Goal: Information Seeking & Learning: Learn about a topic

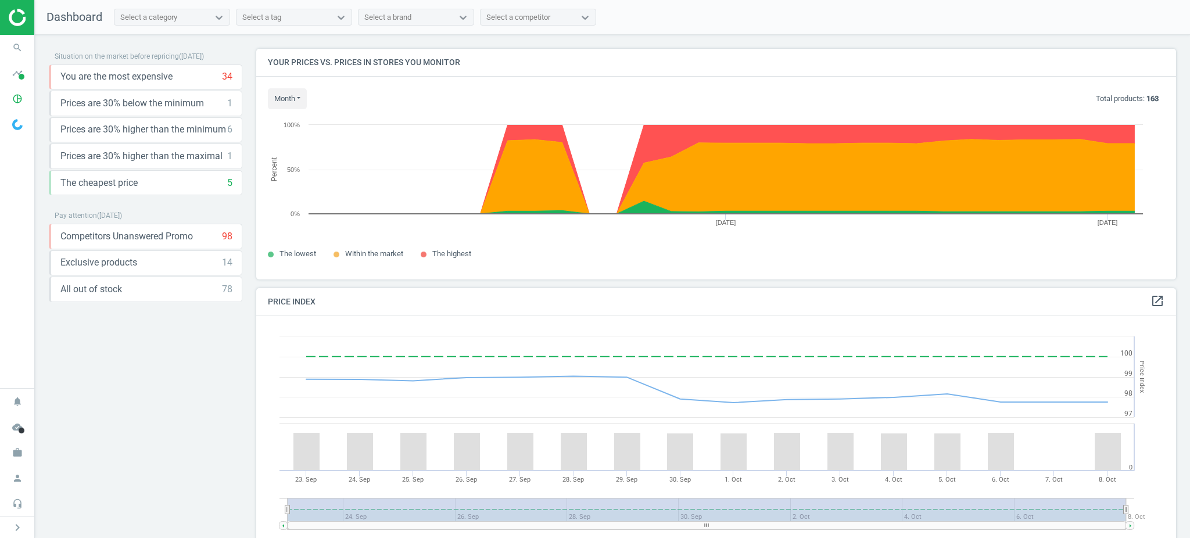
scroll to position [291, 932]
click at [13, 95] on icon "pie_chart_outlined" at bounding box center [17, 99] width 22 height 22
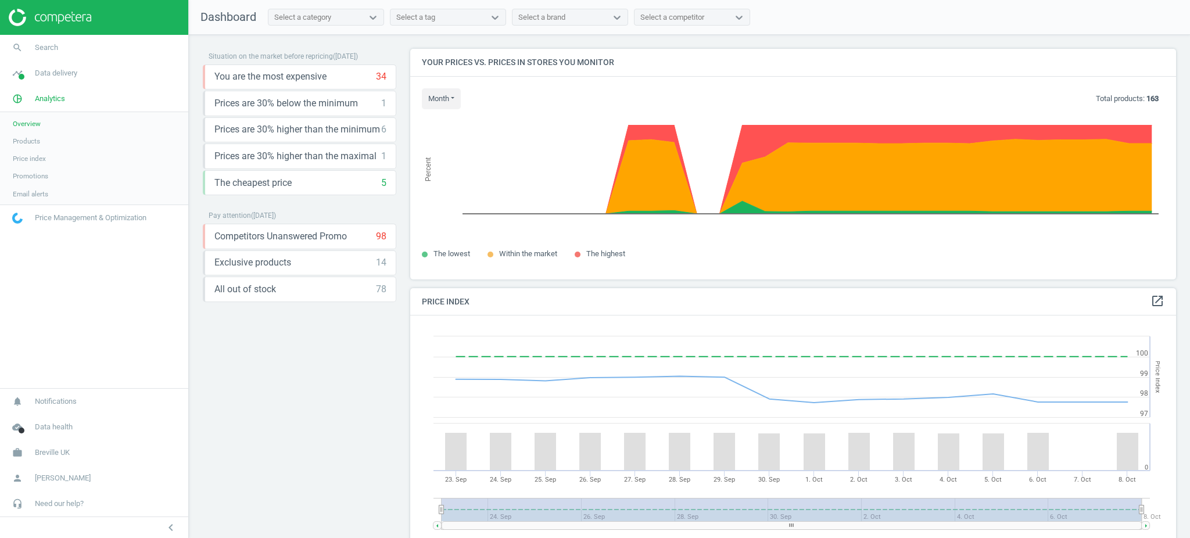
scroll to position [5, 6]
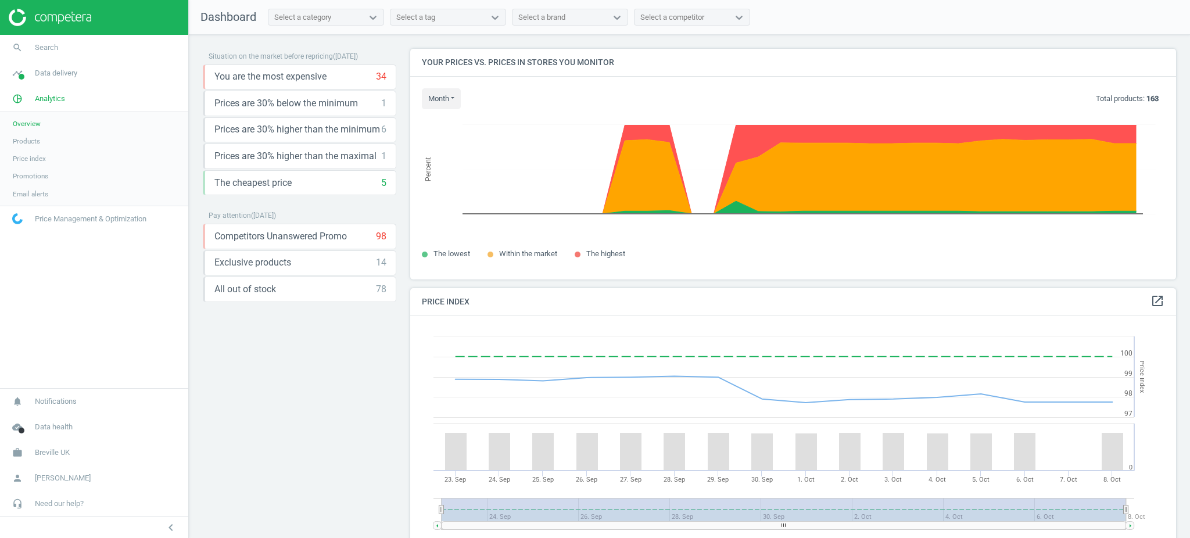
click at [26, 147] on link "Products" at bounding box center [94, 141] width 188 height 17
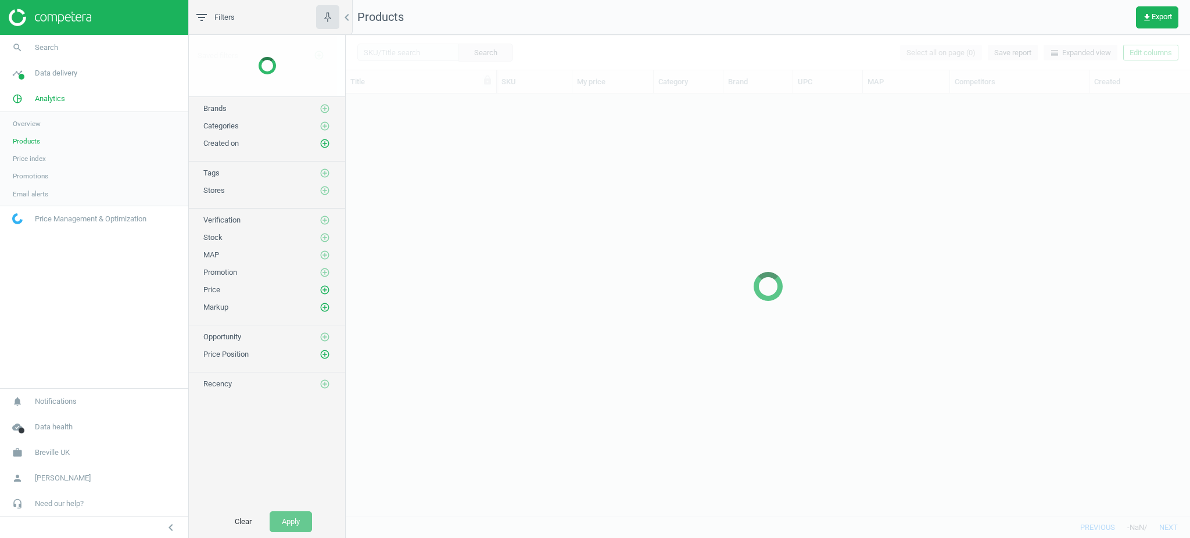
scroll to position [411, 832]
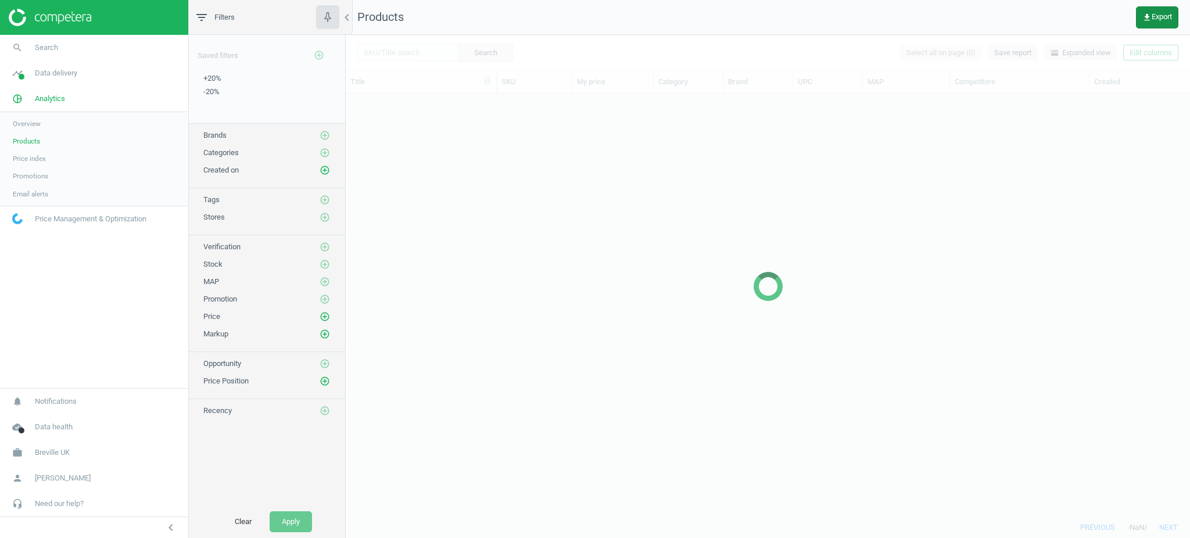
click at [1158, 17] on span "get_app Export" at bounding box center [1158, 17] width 30 height 9
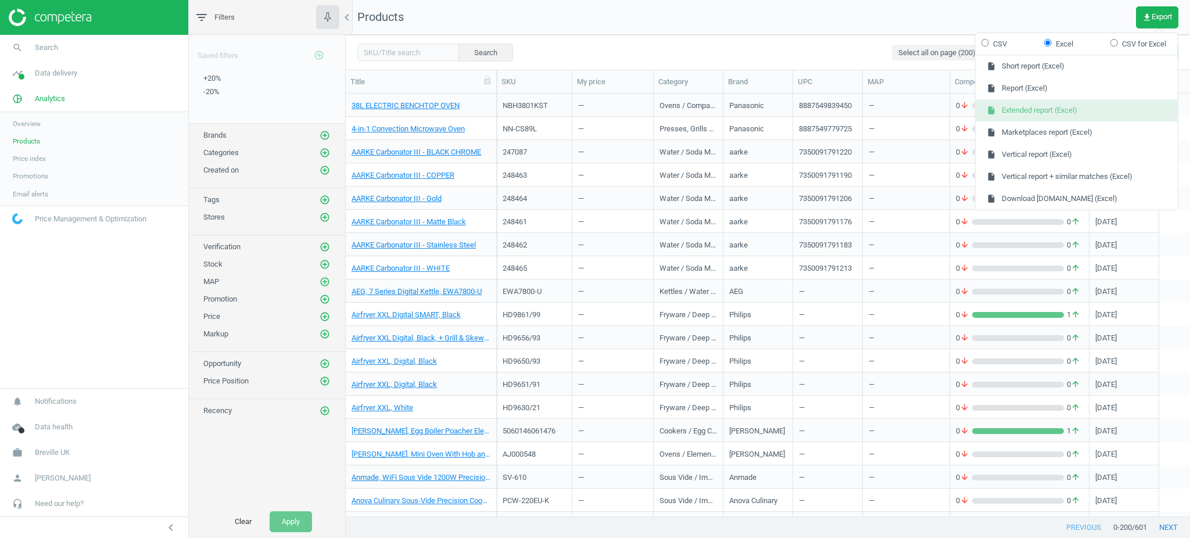
click at [1078, 117] on button "insert_drive_file Extended report (Excel)" at bounding box center [1077, 110] width 202 height 22
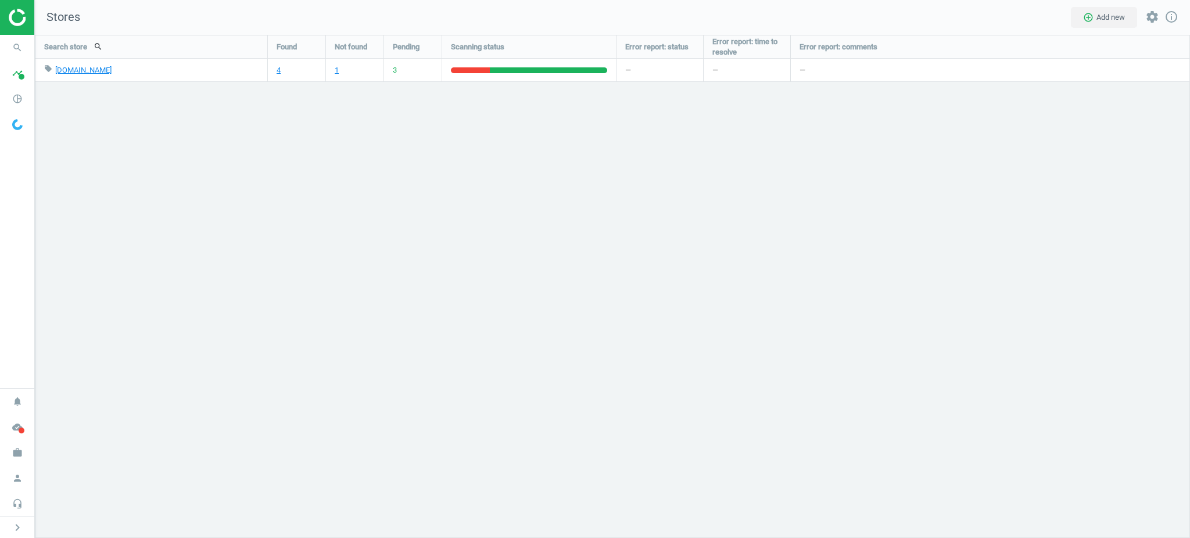
scroll to position [527, 1179]
click at [21, 449] on icon "work" at bounding box center [17, 453] width 22 height 22
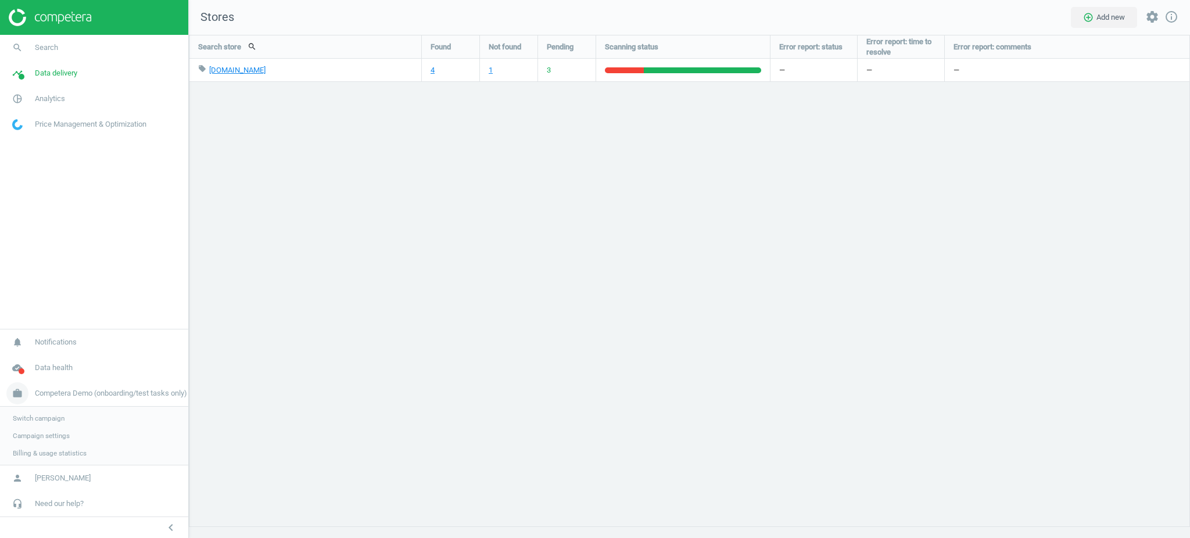
scroll to position [527, 1025]
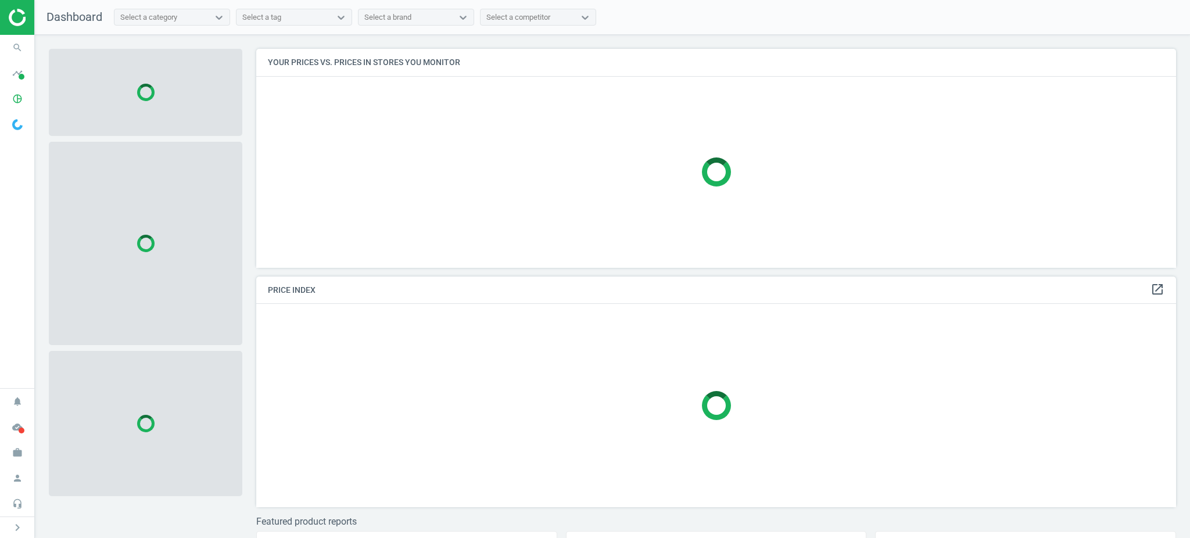
scroll to position [5, 5]
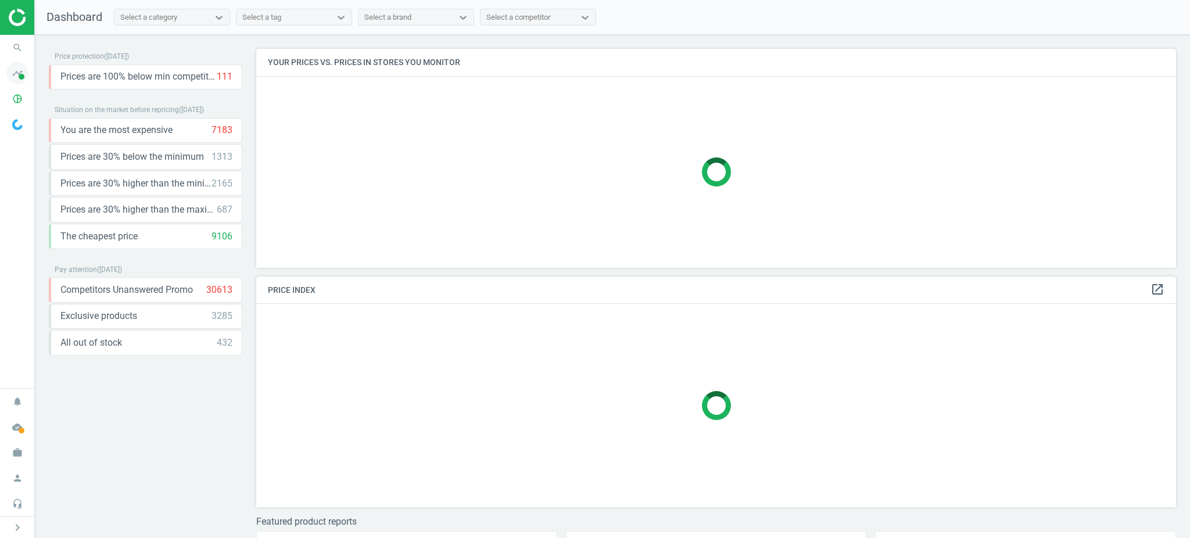
click at [2, 84] on span "timeline" at bounding box center [17, 73] width 35 height 26
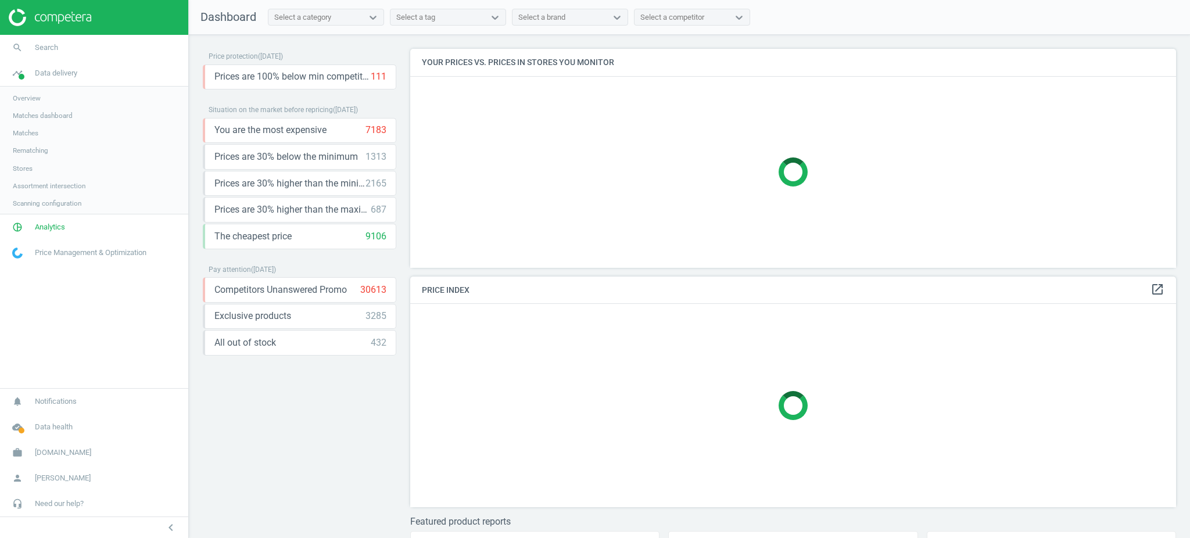
scroll to position [243, 778]
click at [24, 130] on span "Matches" at bounding box center [26, 132] width 26 height 9
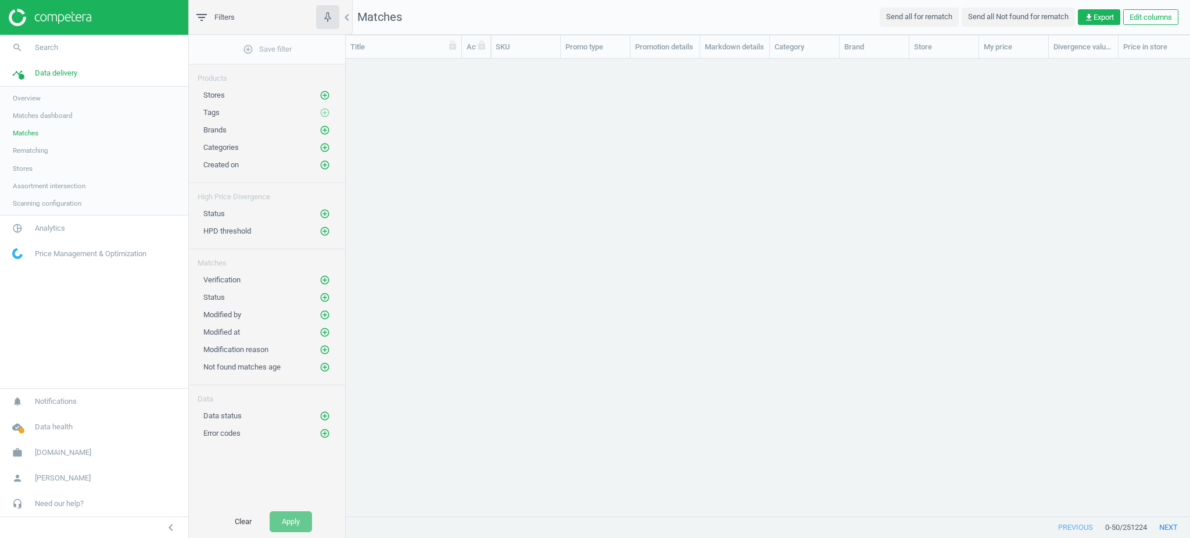
scroll to position [12, 12]
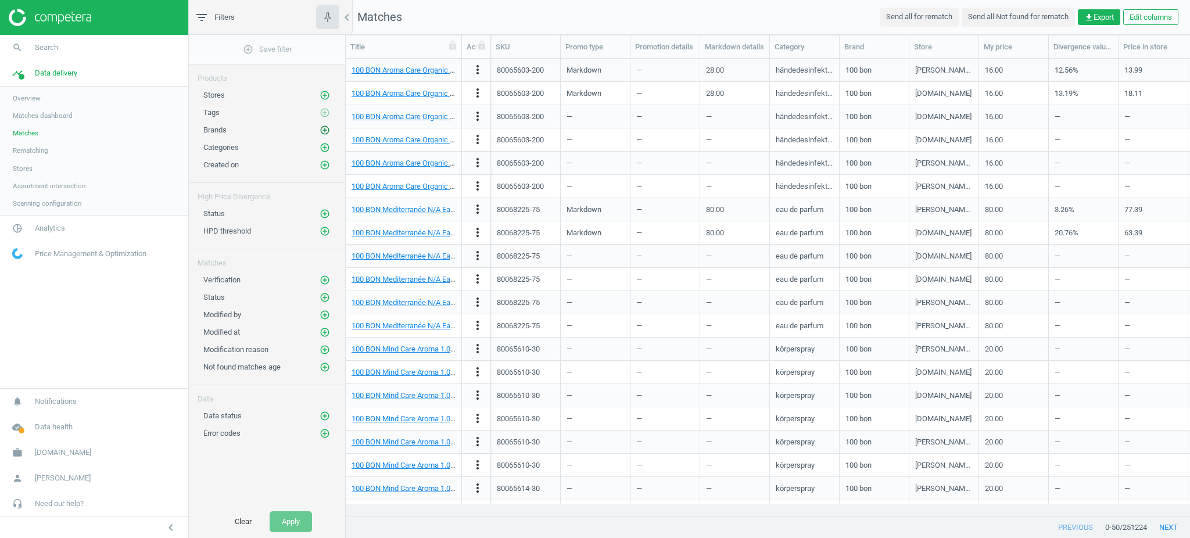
click at [326, 133] on icon "add_circle_outline" at bounding box center [325, 130] width 10 height 10
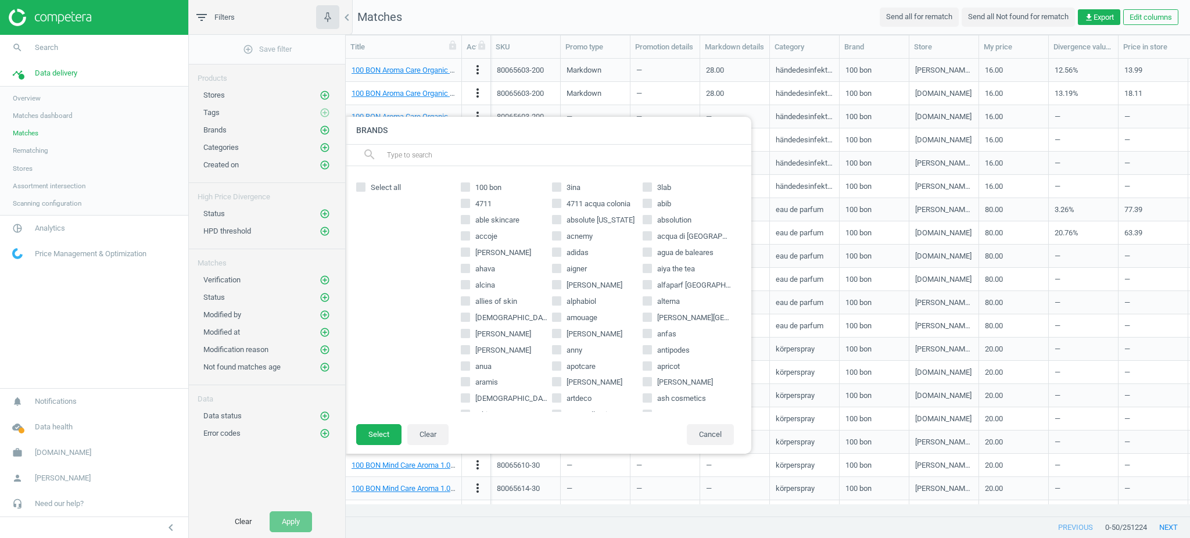
click at [439, 151] on input "text" at bounding box center [564, 155] width 357 height 19
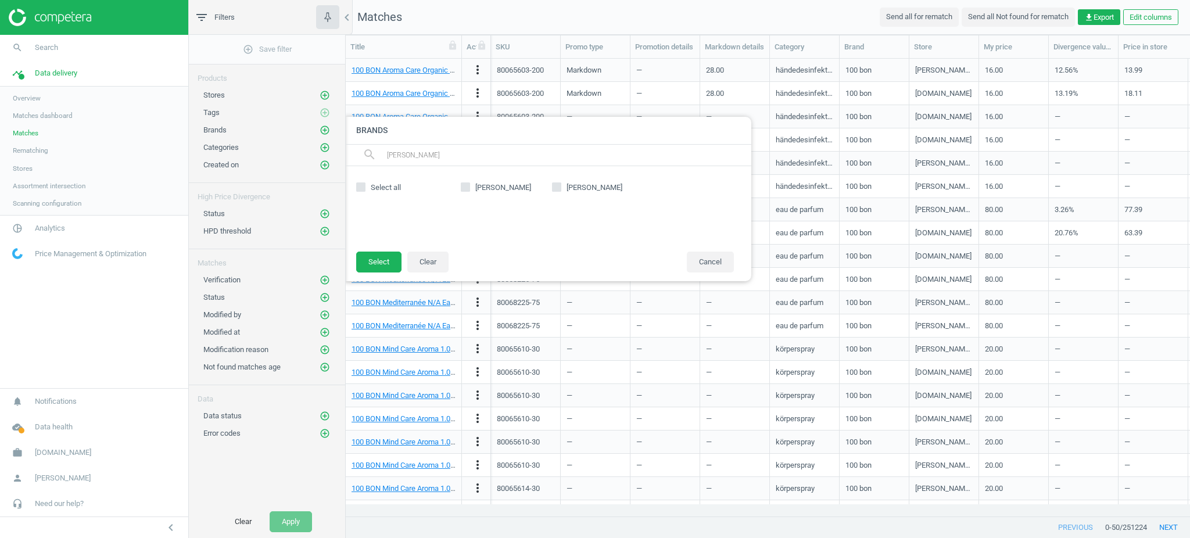
type input "[PERSON_NAME]"
click at [552, 185] on icon at bounding box center [556, 187] width 9 height 9
click at [553, 185] on input "[PERSON_NAME]" at bounding box center [557, 188] width 8 height 8
checkbox input "true"
click at [377, 269] on button "Select" at bounding box center [378, 262] width 45 height 21
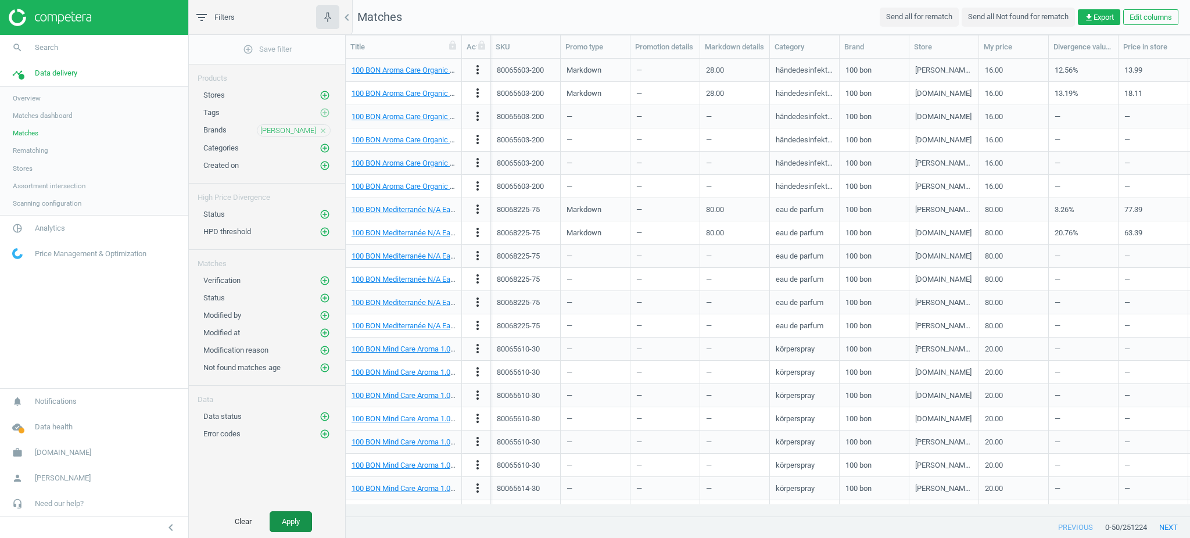
click at [291, 531] on button "Apply" at bounding box center [291, 521] width 42 height 21
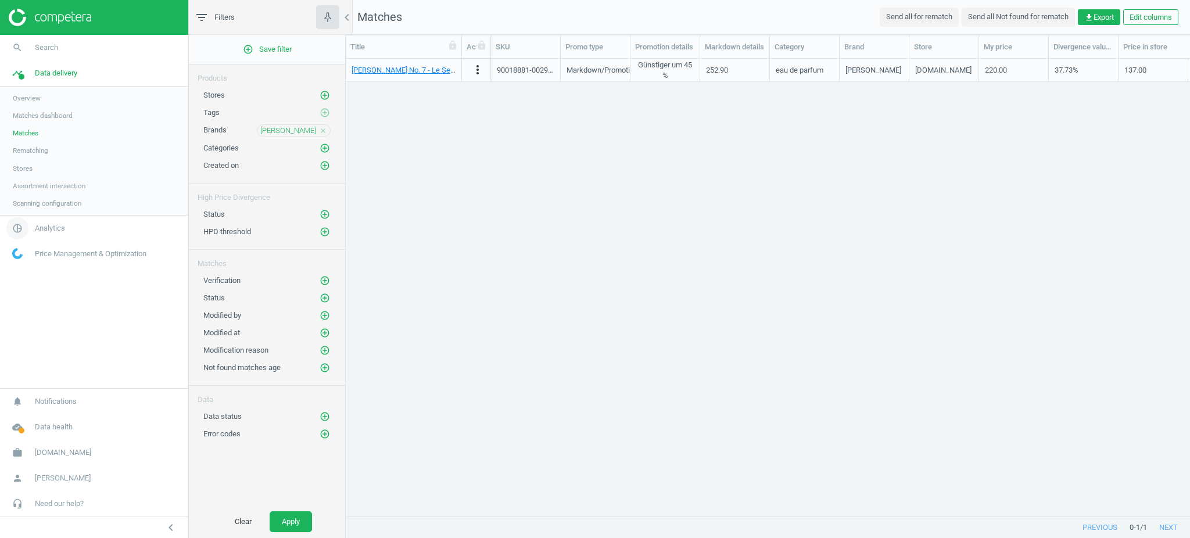
click at [26, 235] on span "pie_chart_outlined" at bounding box center [17, 229] width 35 height 26
click at [34, 134] on link "Products" at bounding box center [94, 141] width 188 height 17
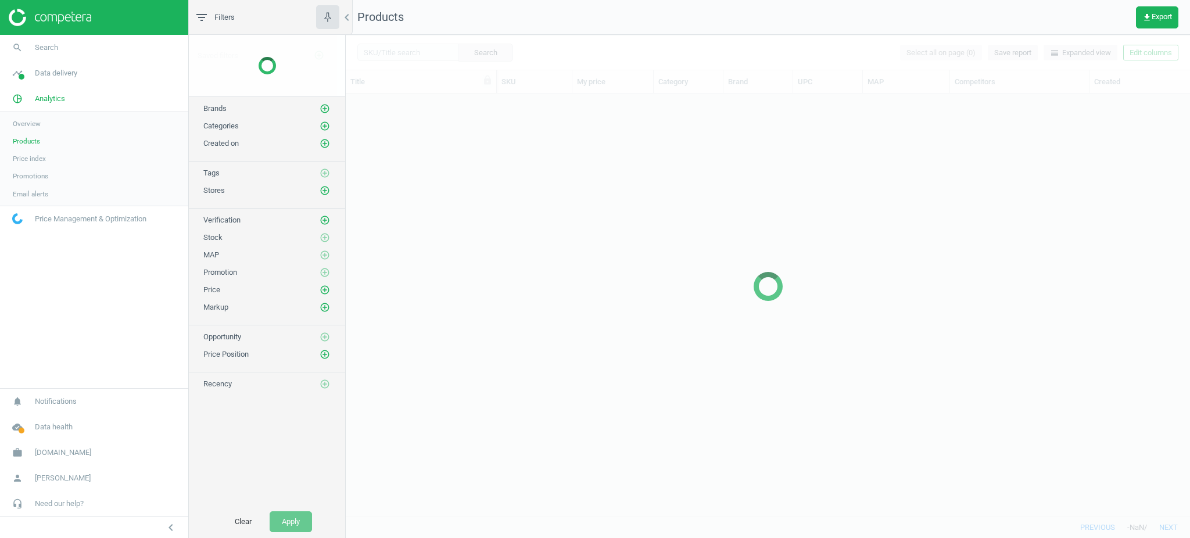
scroll to position [411, 832]
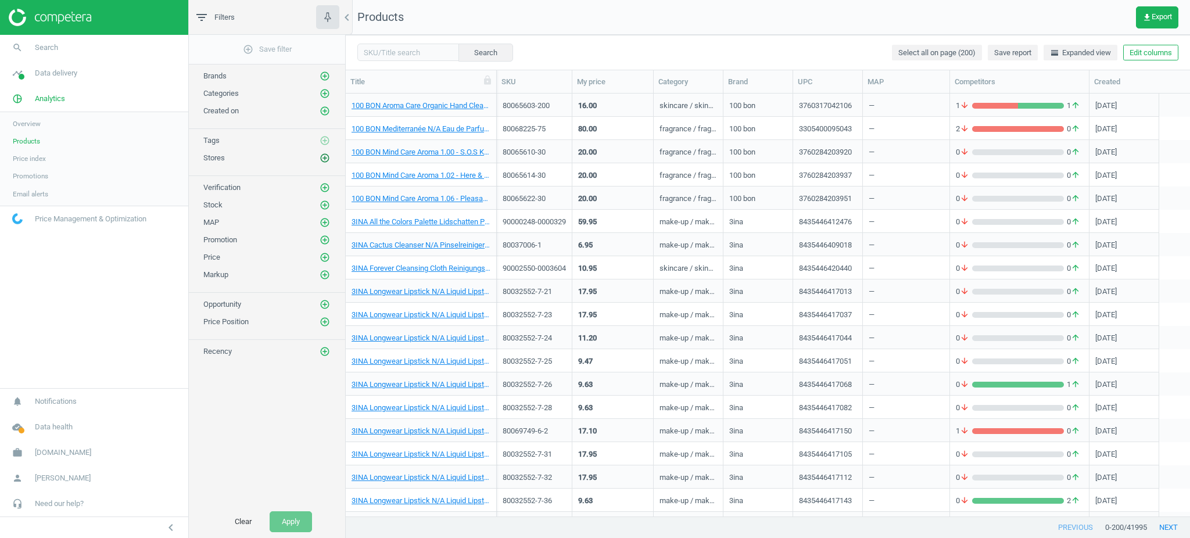
click at [324, 159] on icon "add_circle_outline" at bounding box center [325, 158] width 10 height 10
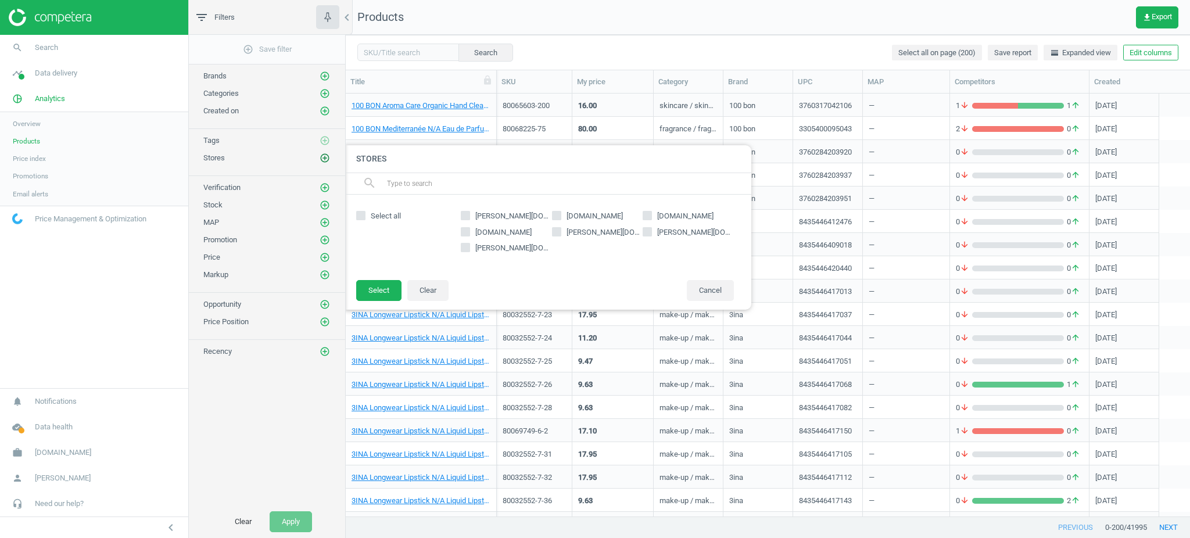
click at [324, 159] on icon "add_circle_outline" at bounding box center [325, 158] width 10 height 10
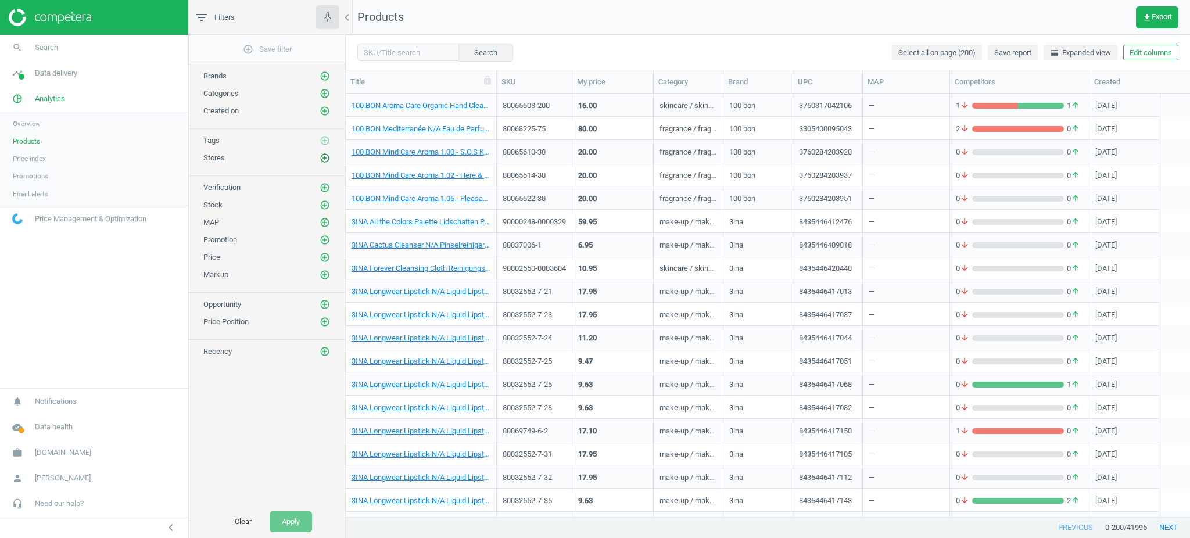
click at [324, 159] on icon "add_circle_outline" at bounding box center [325, 158] width 10 height 10
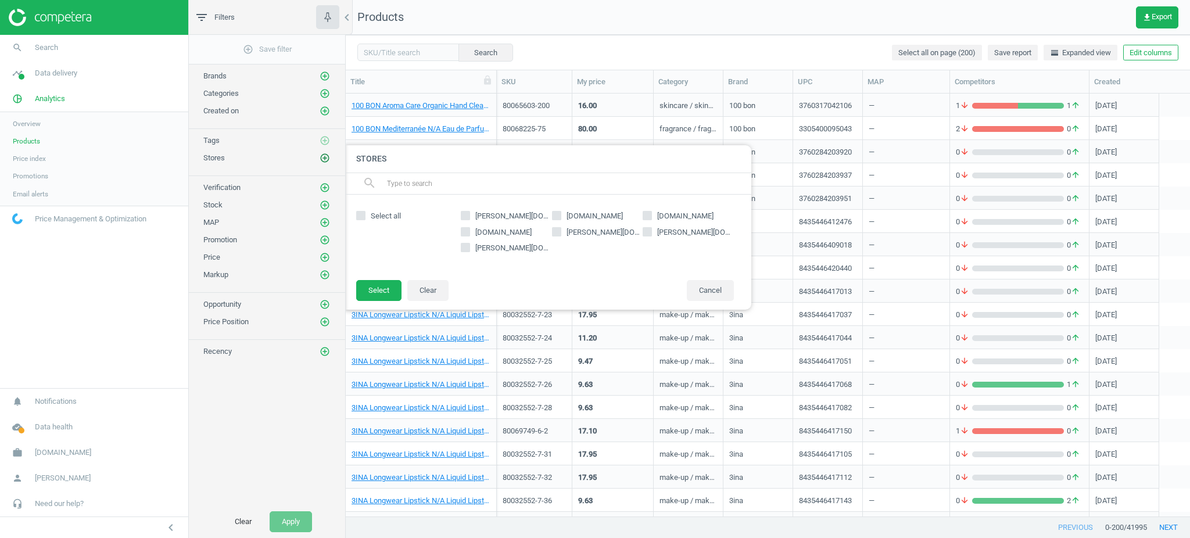
click at [324, 159] on icon "add_circle_outline" at bounding box center [325, 158] width 10 height 10
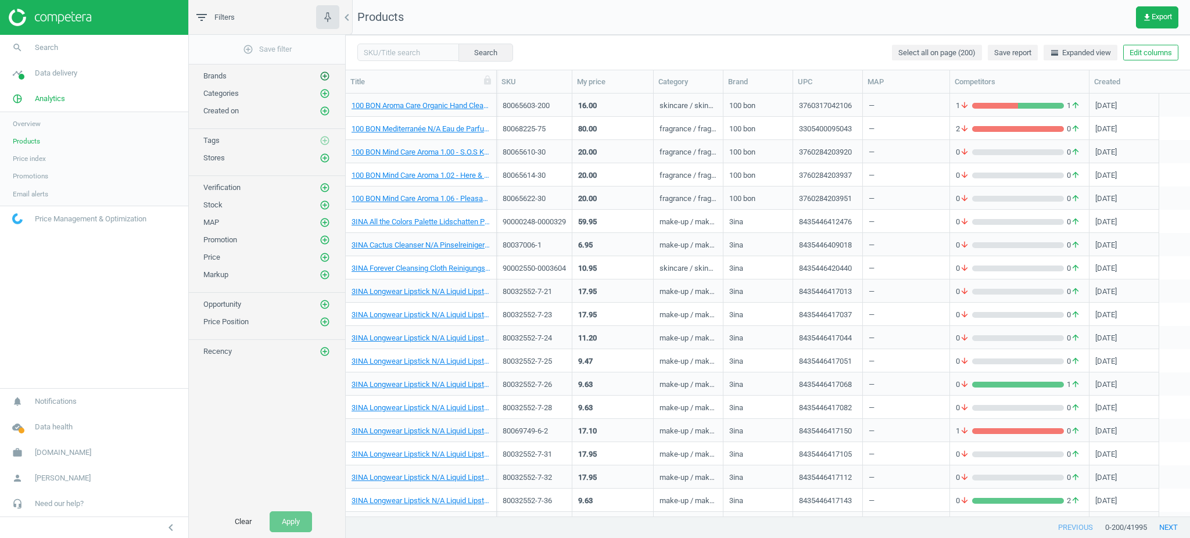
click at [327, 71] on icon "add_circle_outline" at bounding box center [325, 76] width 10 height 10
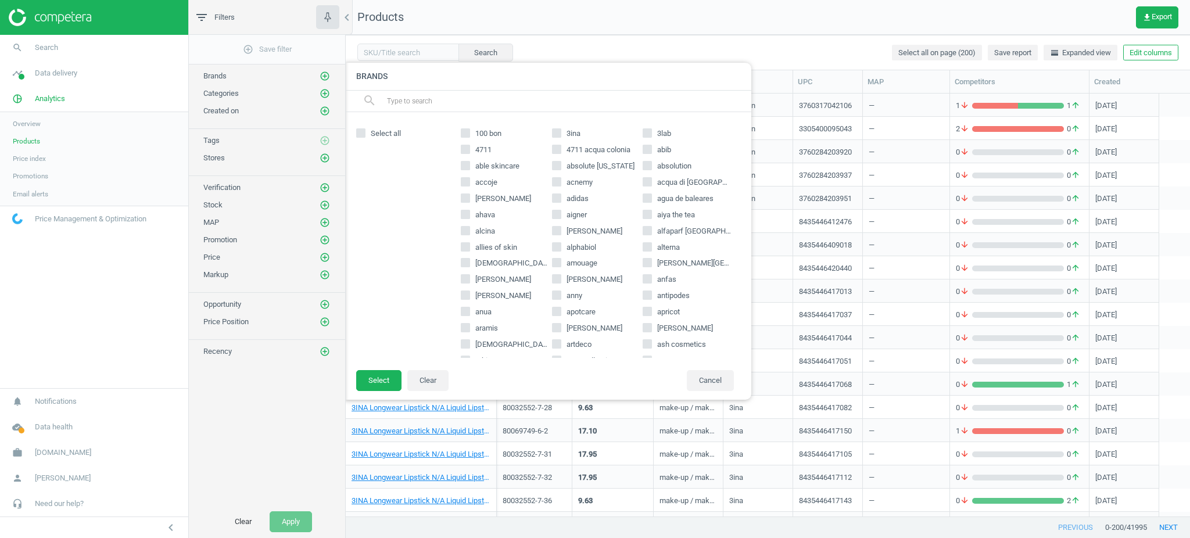
click at [513, 97] on input "text" at bounding box center [564, 101] width 357 height 19
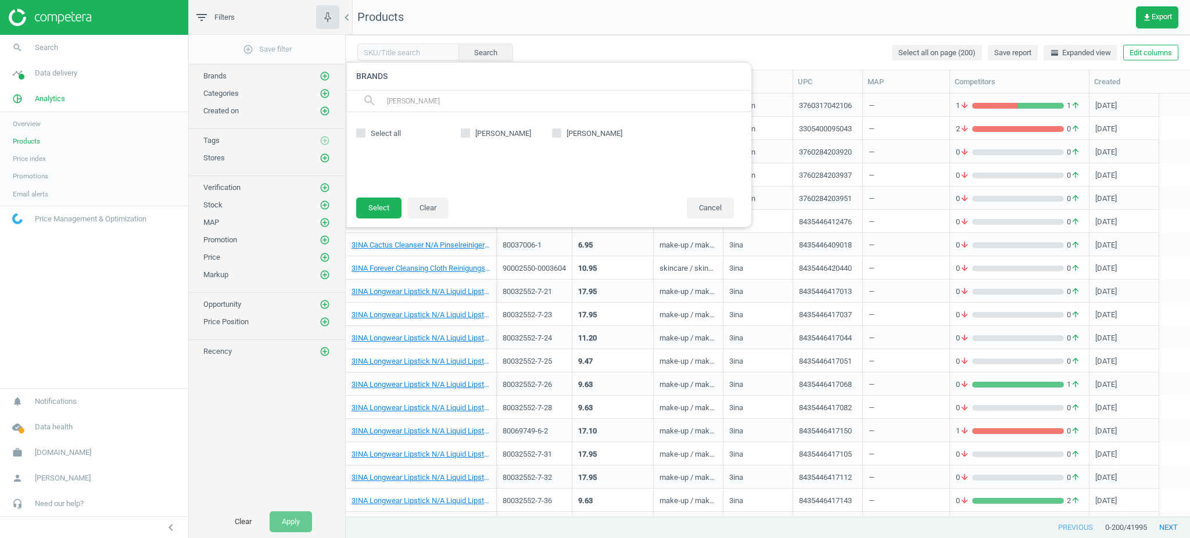
type input "[PERSON_NAME]"
click at [592, 137] on span "[PERSON_NAME]" at bounding box center [594, 133] width 60 height 10
click at [560, 137] on input "[PERSON_NAME]" at bounding box center [557, 133] width 8 height 8
checkbox input "true"
click at [380, 205] on button "Select" at bounding box center [378, 208] width 45 height 21
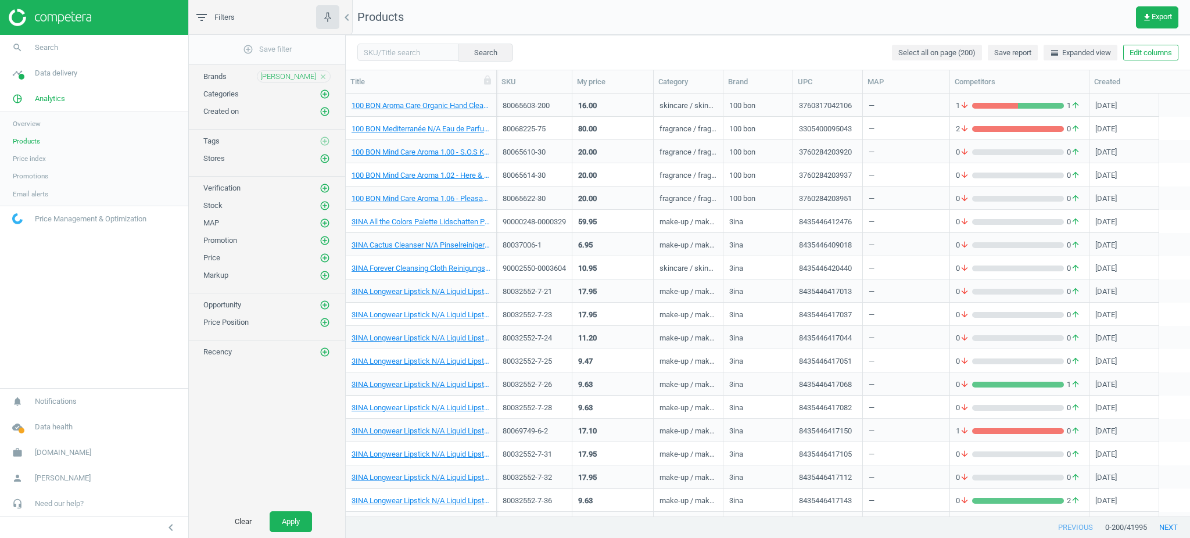
click at [305, 535] on div "Clear Apply" at bounding box center [267, 522] width 156 height 33
click at [303, 525] on button "Apply" at bounding box center [291, 521] width 42 height 21
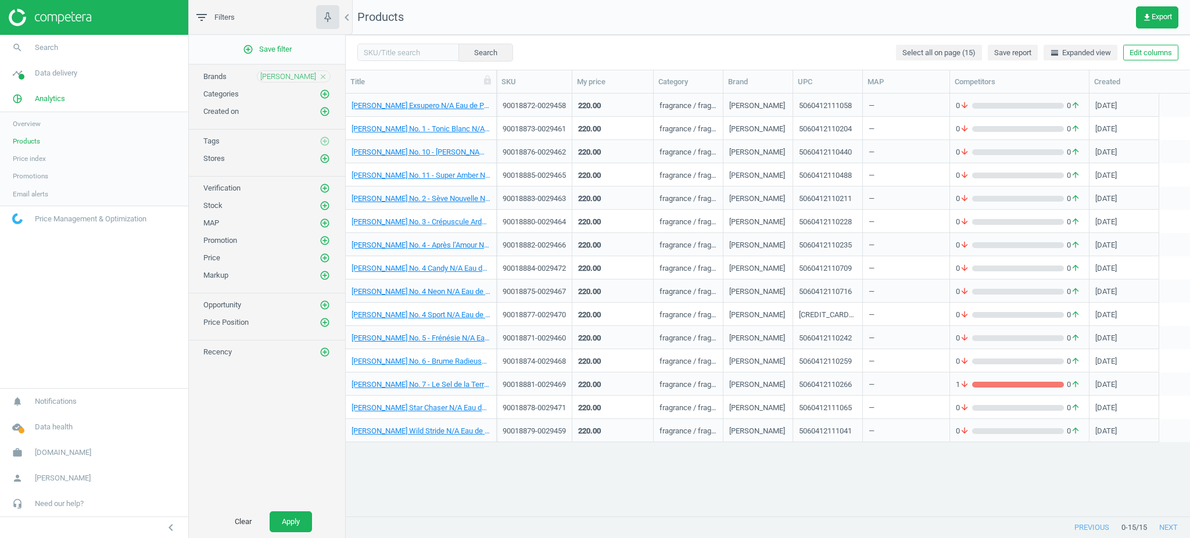
click at [1189, 421] on div "90018879-0029459 220.00 fragrance / fragrance total juices / fragrance eau de p…" at bounding box center [843, 430] width 693 height 23
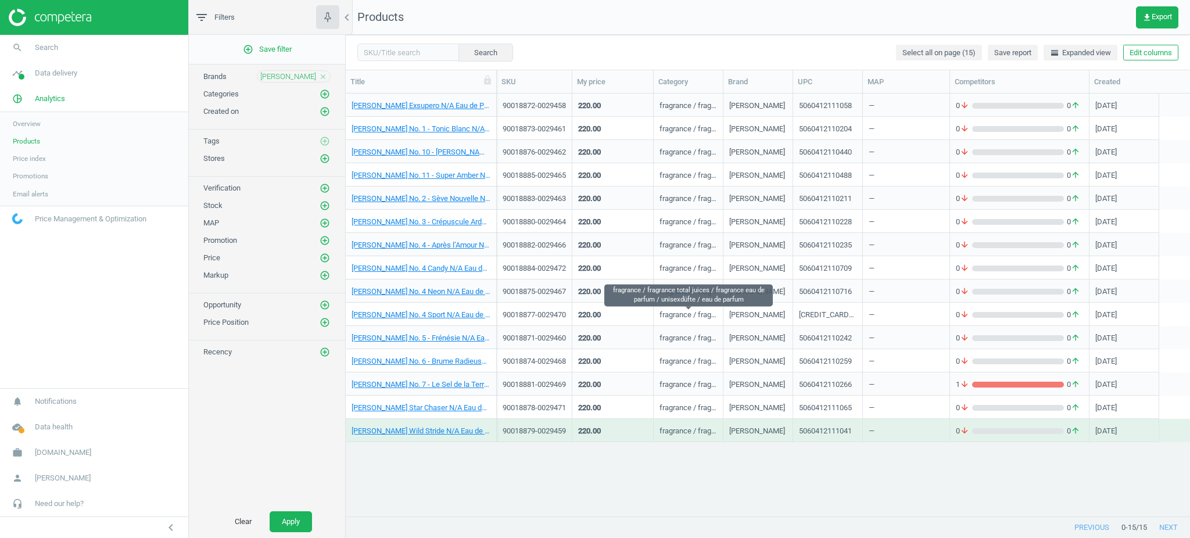
click at [698, 319] on div "fragrance / fragrance total juices / fragrance eau de parfum / unisexdüfte / ea…" at bounding box center [689, 317] width 58 height 15
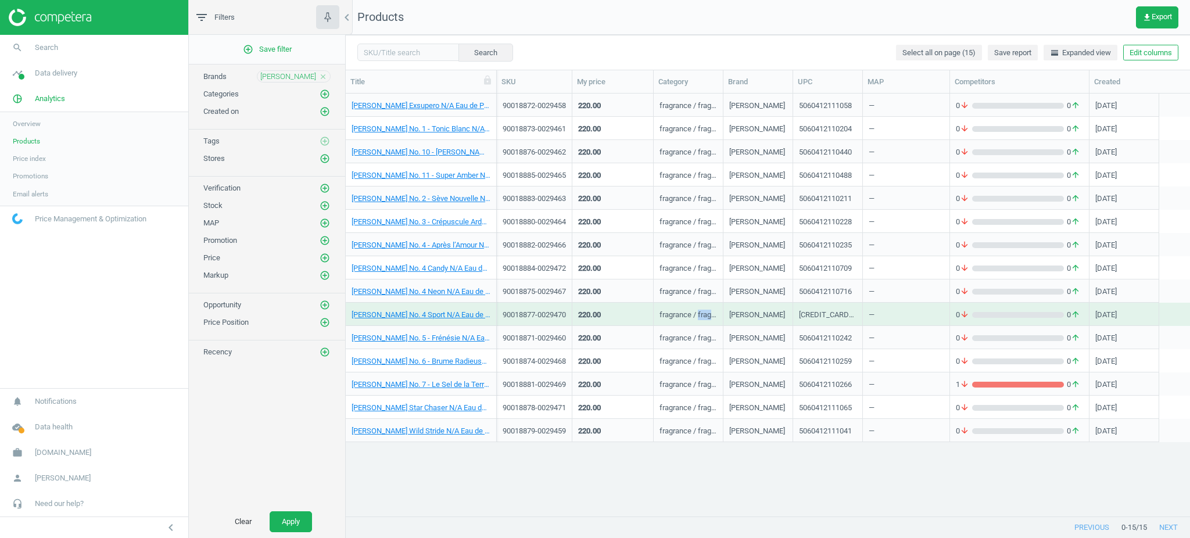
click at [698, 319] on div "fragrance / fragrance total juices / fragrance eau de parfum / unisexdüfte / ea…" at bounding box center [689, 317] width 58 height 15
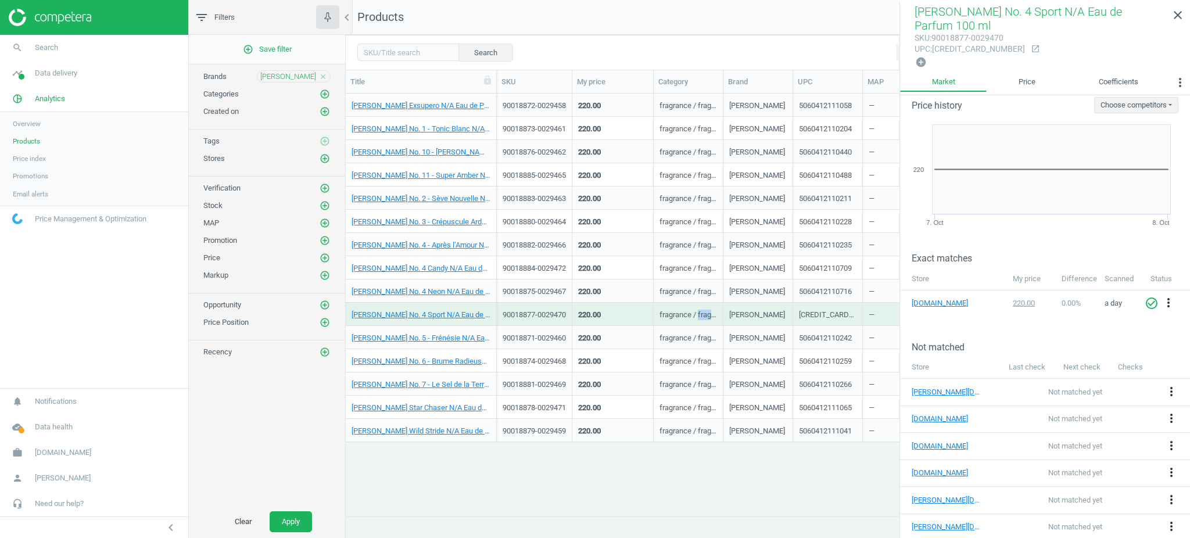
scroll to position [15, 0]
click at [1170, 15] on link "close" at bounding box center [1178, 15] width 24 height 25
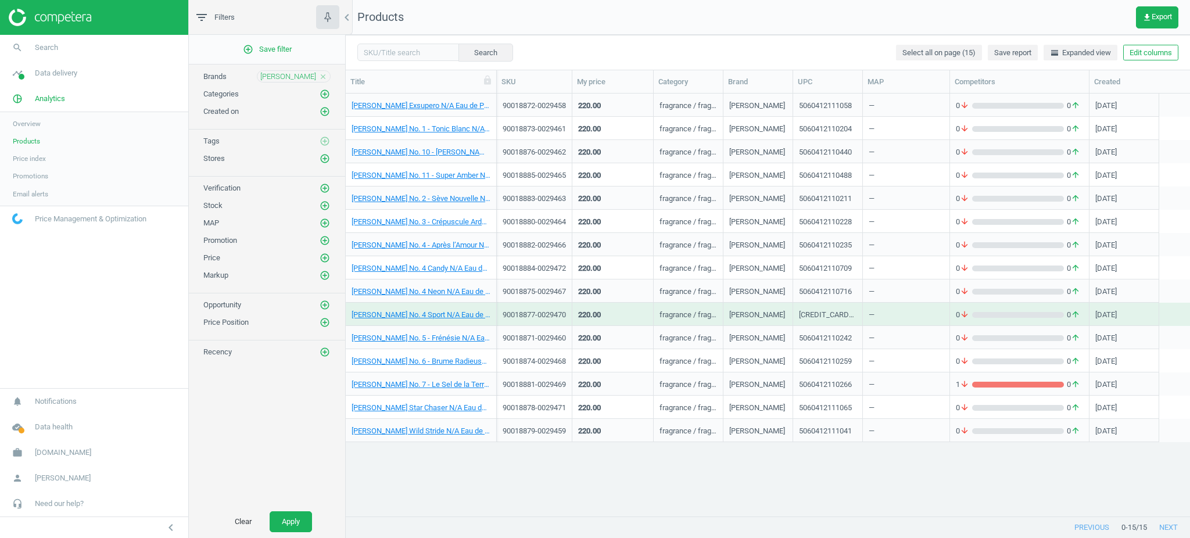
click at [861, 210] on div "5060412110228" at bounding box center [828, 221] width 70 height 23
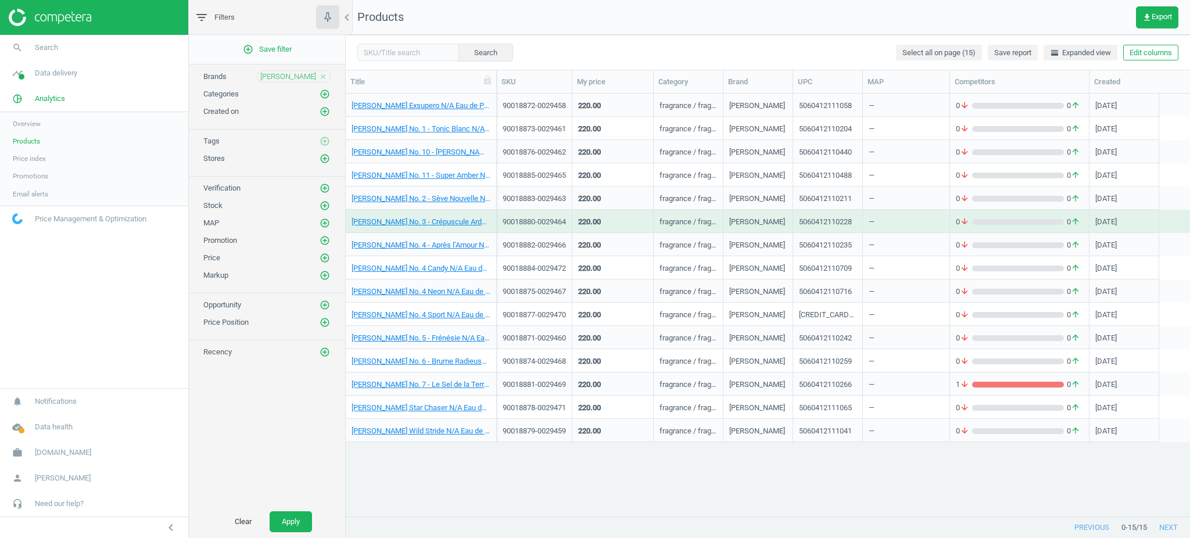
click at [861, 210] on div "5060412110228" at bounding box center [828, 221] width 70 height 23
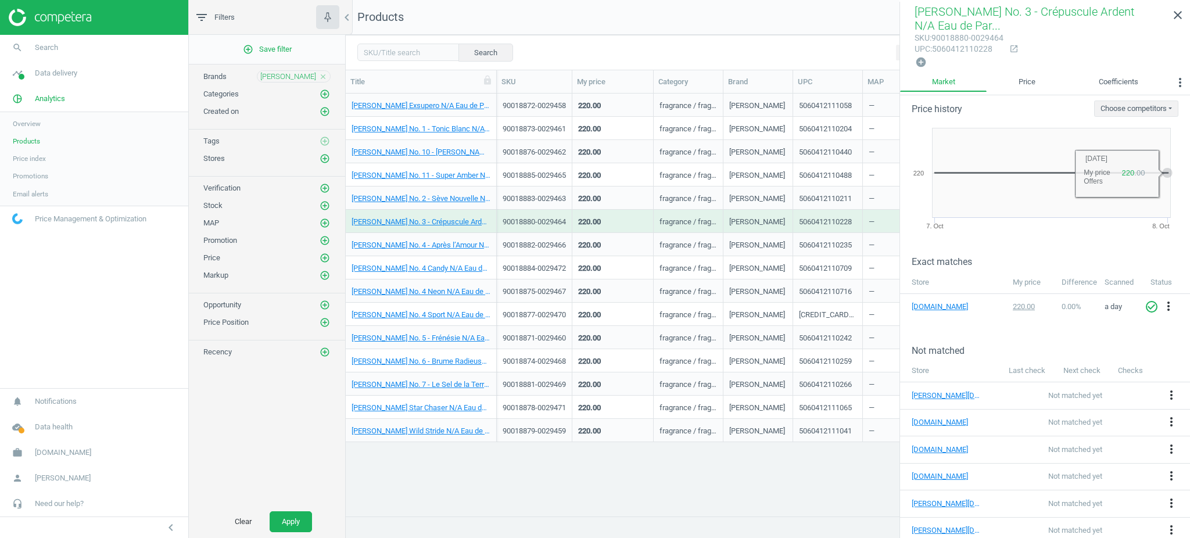
scroll to position [16, 0]
click at [1186, 21] on link "close" at bounding box center [1178, 15] width 24 height 25
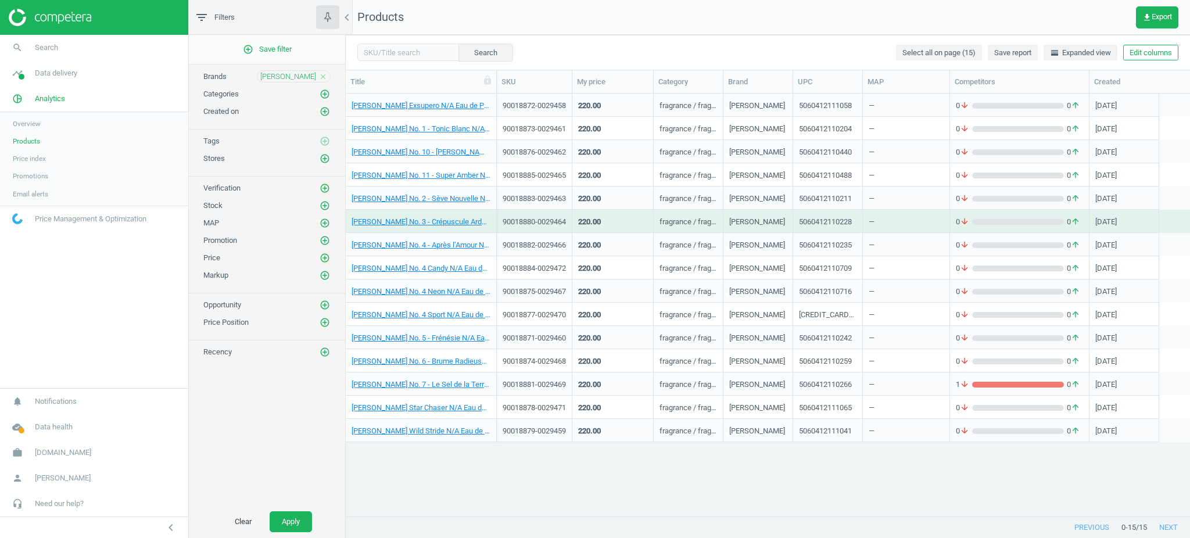
click at [545, 116] on div "90018872-0029458" at bounding box center [535, 105] width 76 height 23
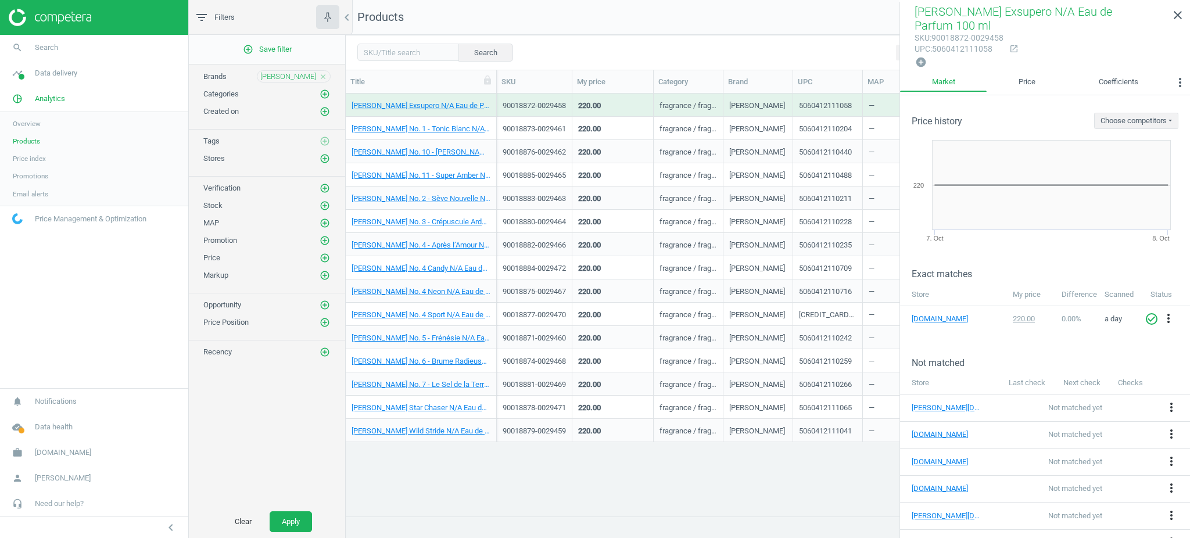
click at [553, 140] on div "90018876-0029462" at bounding box center [535, 151] width 76 height 23
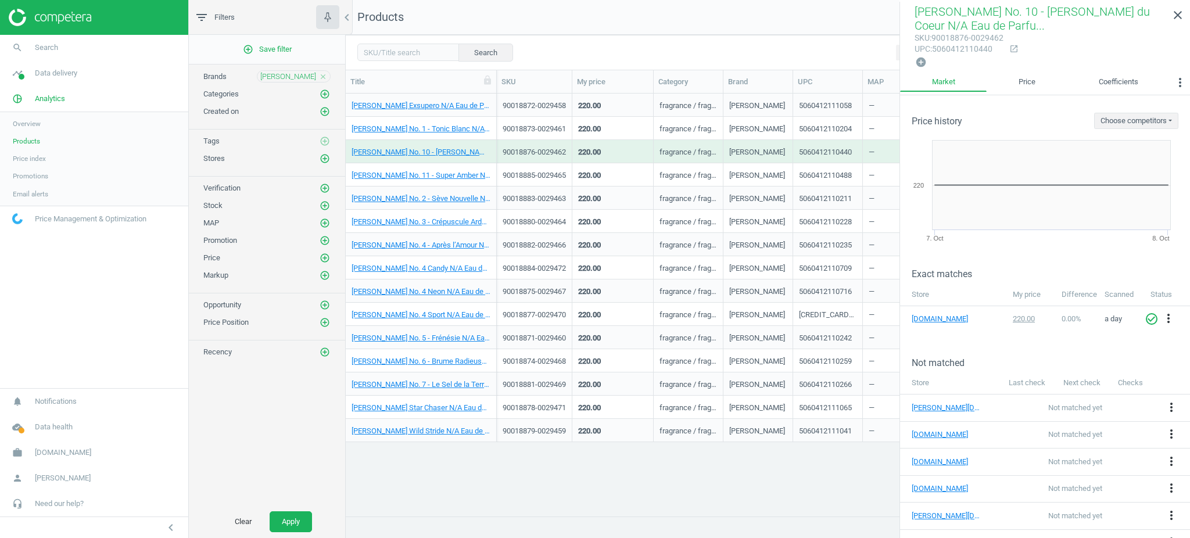
click at [554, 174] on div "90018885-0029465" at bounding box center [534, 175] width 63 height 10
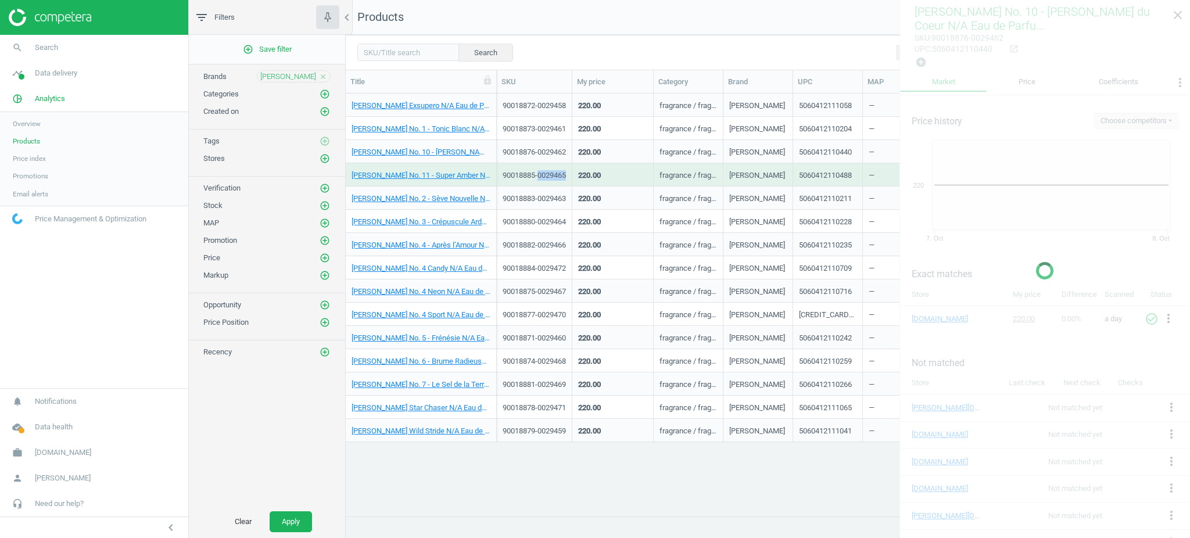
click at [554, 174] on div "90018885-0029465" at bounding box center [534, 175] width 63 height 10
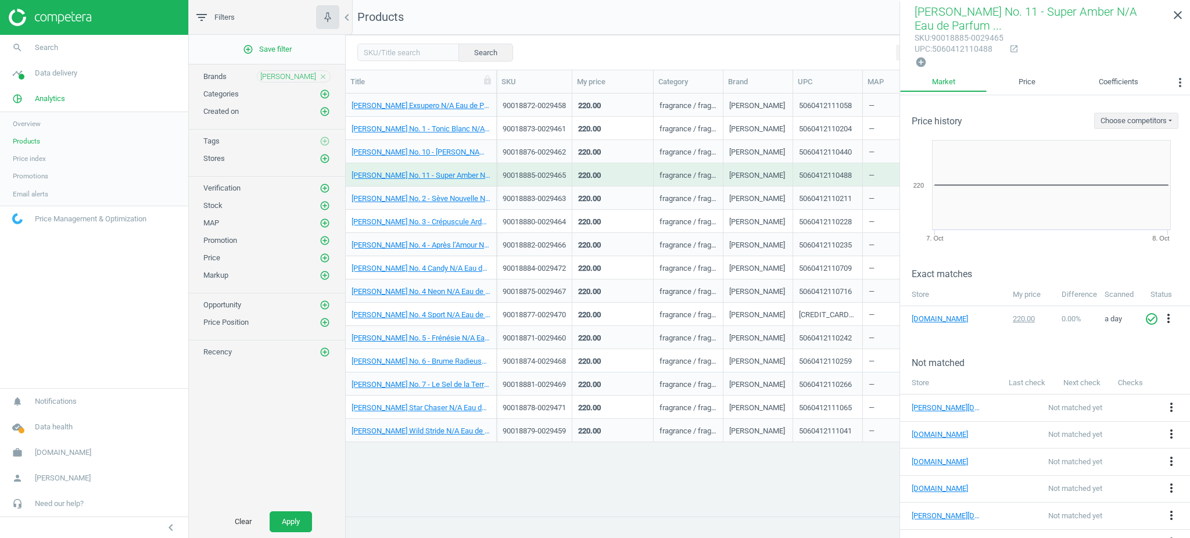
click at [563, 256] on div "90018884-0029472" at bounding box center [535, 267] width 76 height 23
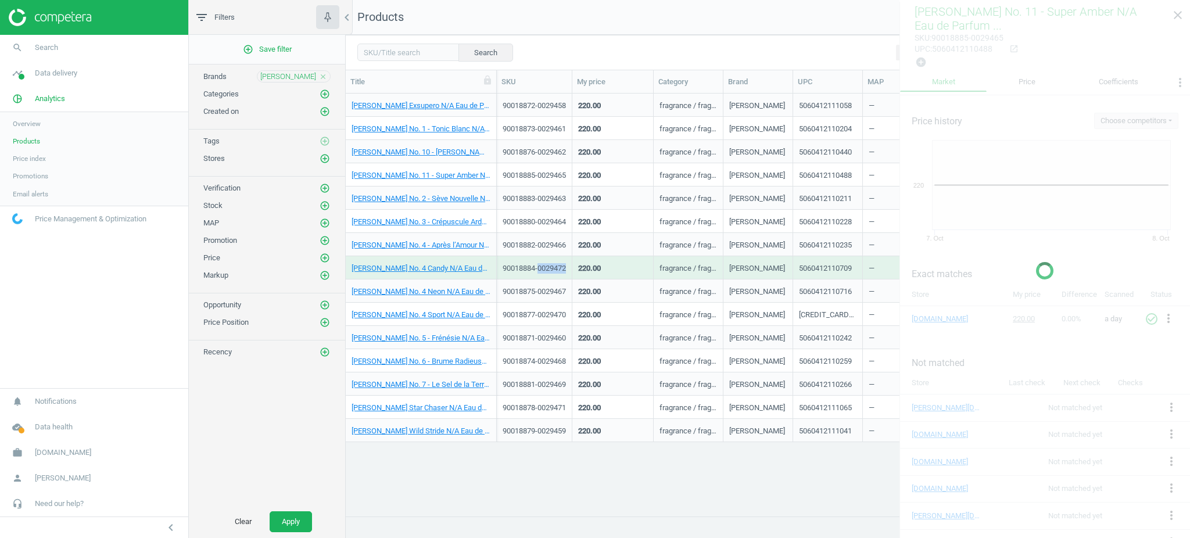
click at [563, 256] on div "90018884-0029472" at bounding box center [535, 267] width 76 height 23
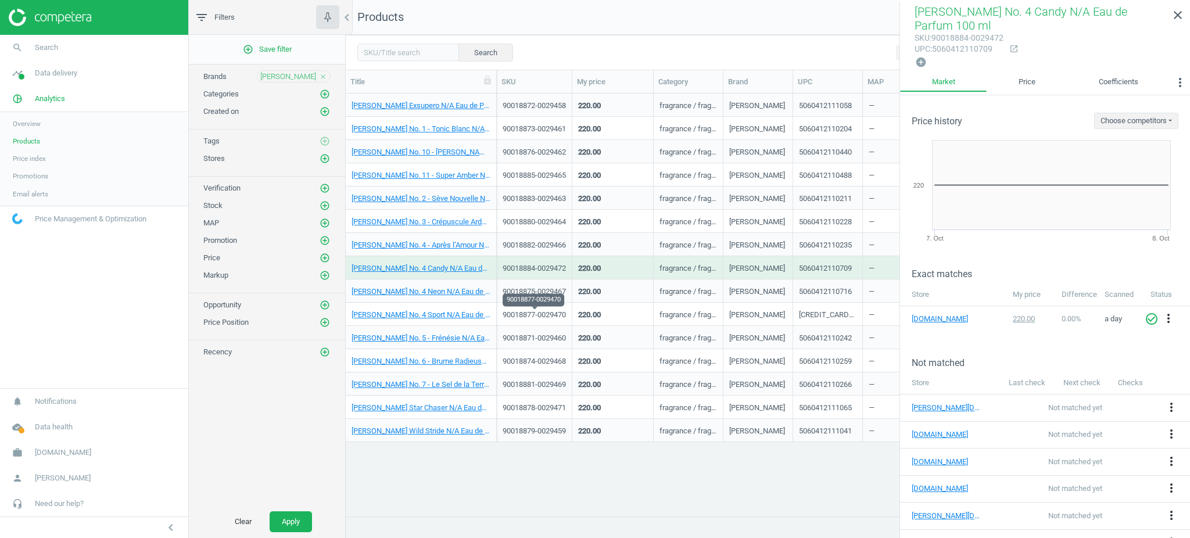
click at [570, 358] on div "90018874-0029468" at bounding box center [535, 360] width 76 height 23
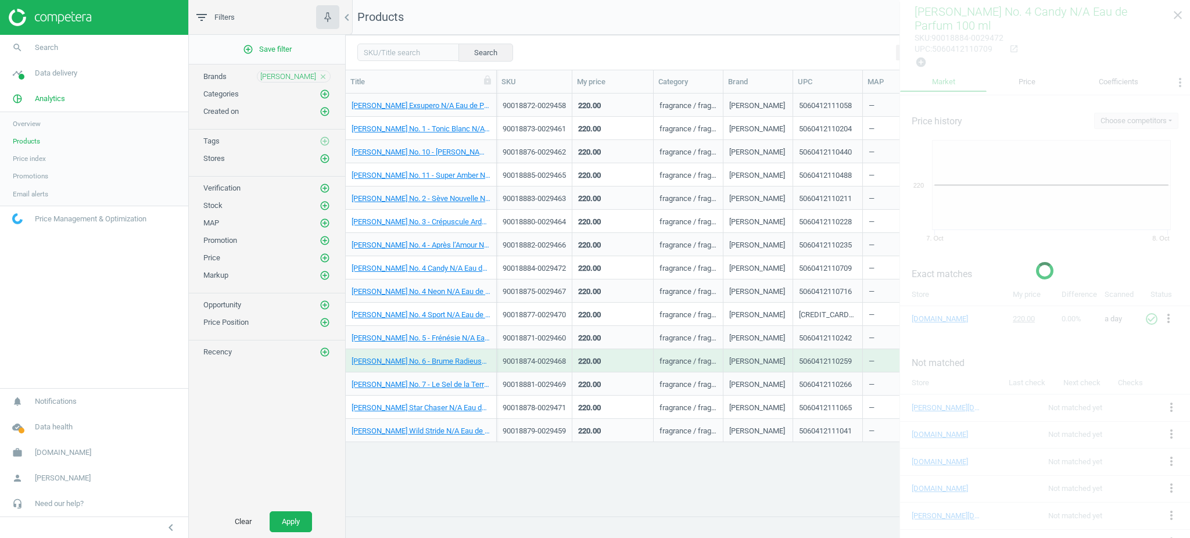
click at [570, 358] on div "90018874-0029468" at bounding box center [535, 360] width 76 height 23
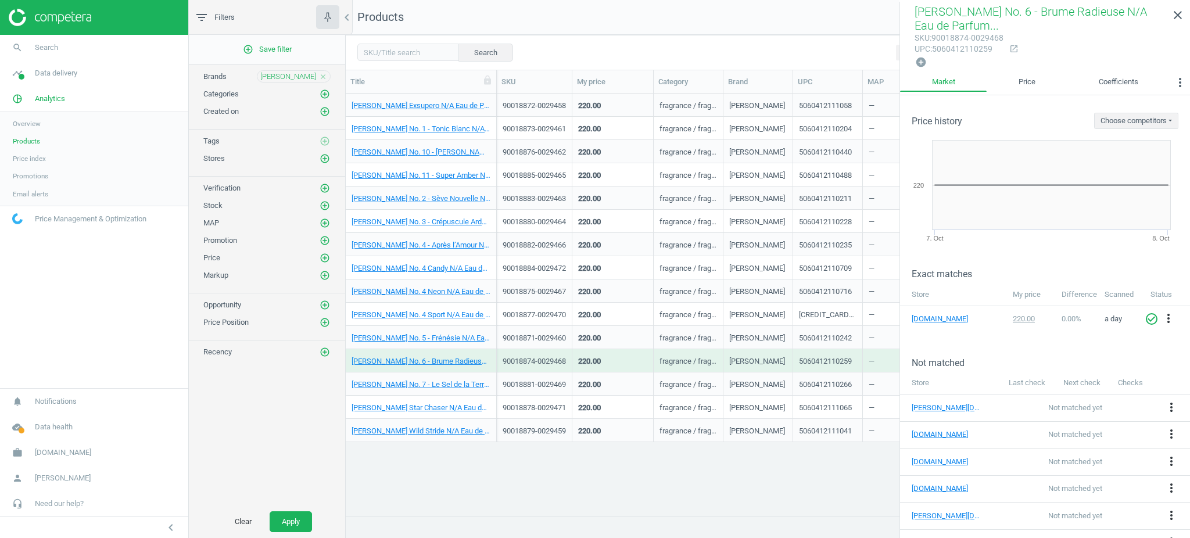
click at [578, 404] on div "220.00" at bounding box center [589, 408] width 23 height 10
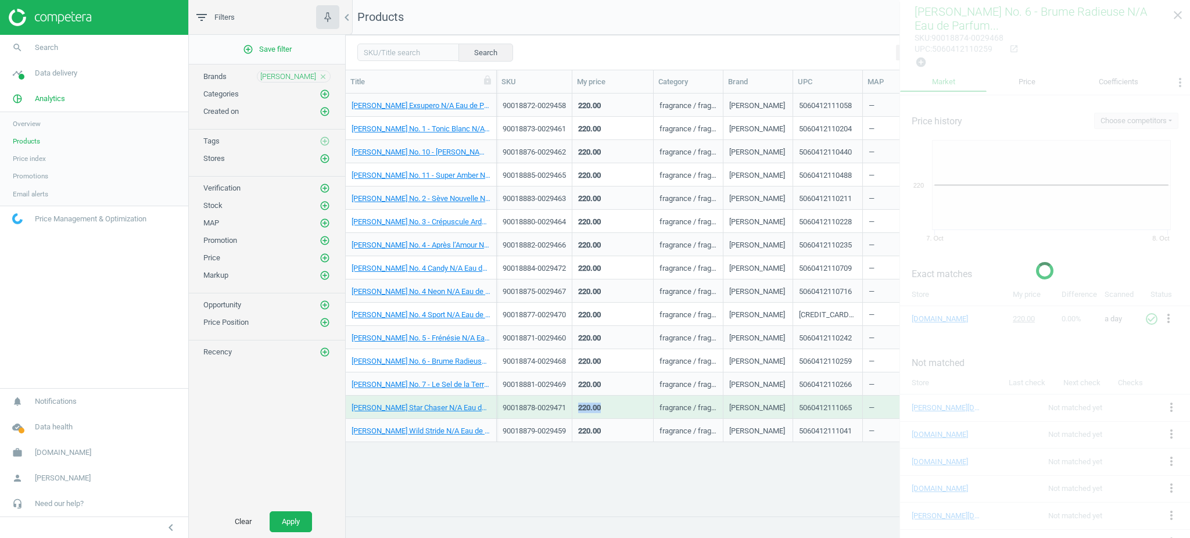
click at [578, 404] on div "220.00" at bounding box center [589, 408] width 23 height 10
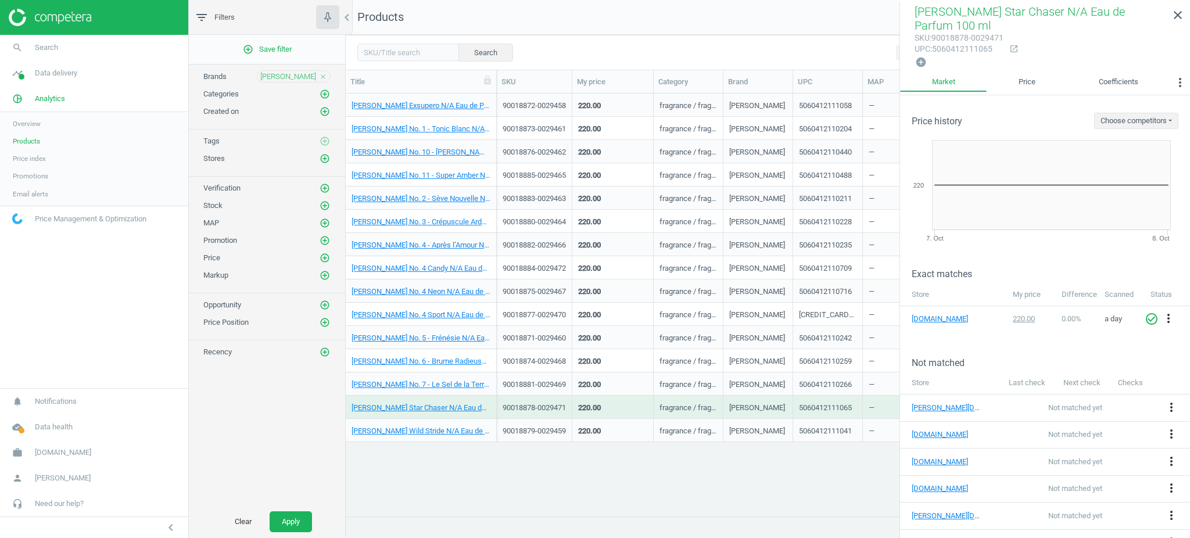
click at [577, 424] on div "220.00" at bounding box center [612, 430] width 81 height 23
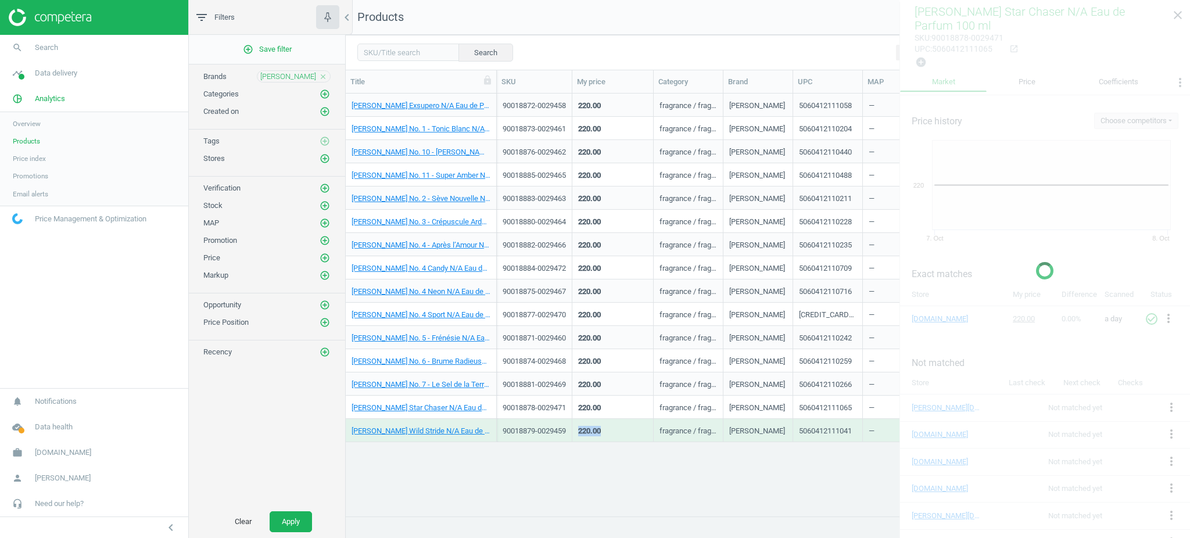
click at [577, 424] on div "220.00" at bounding box center [612, 430] width 81 height 23
